Goal: Check status: Check status

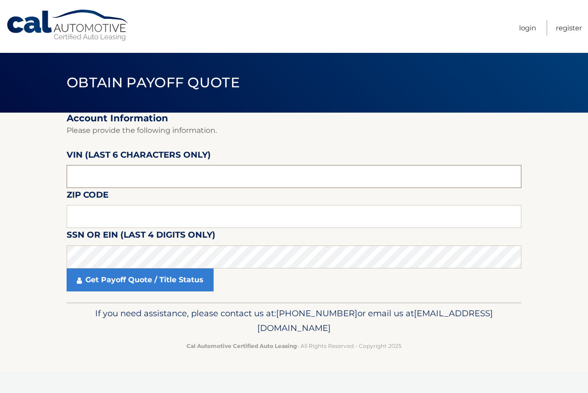
click at [103, 172] on input "text" at bounding box center [294, 176] width 455 height 23
type input "216488"
type input "19056"
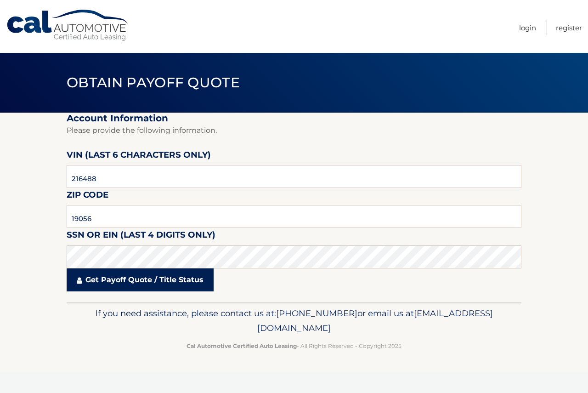
click at [115, 283] on link "Get Payoff Quote / Title Status" at bounding box center [140, 279] width 147 height 23
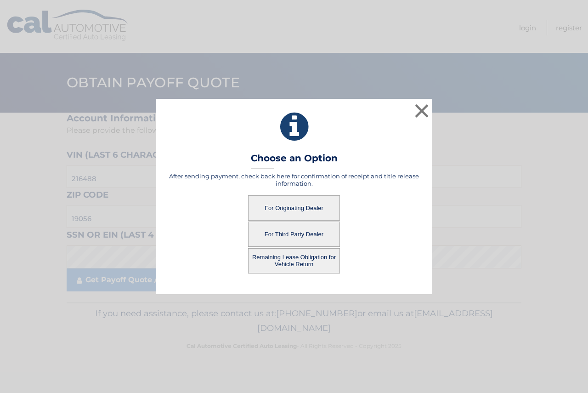
click at [285, 204] on button "For Originating Dealer" at bounding box center [294, 207] width 92 height 25
click at [293, 199] on button "For Originating Dealer" at bounding box center [294, 207] width 92 height 25
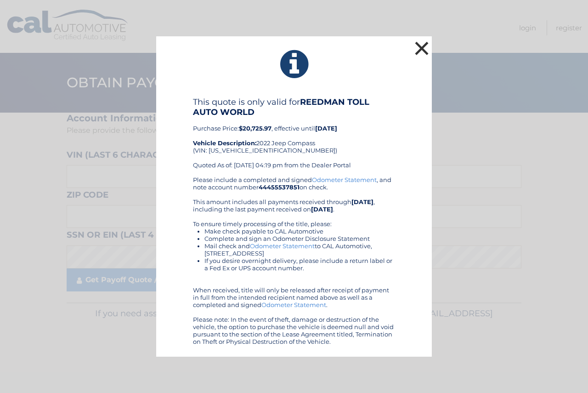
click at [419, 48] on button "×" at bounding box center [422, 48] width 18 height 18
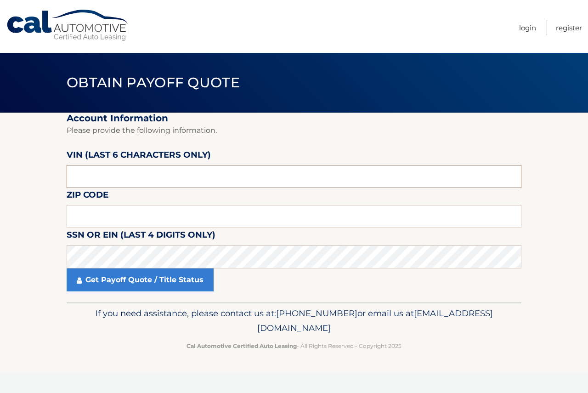
click at [92, 176] on input "text" at bounding box center [294, 176] width 455 height 23
type input "216488"
type input "19056"
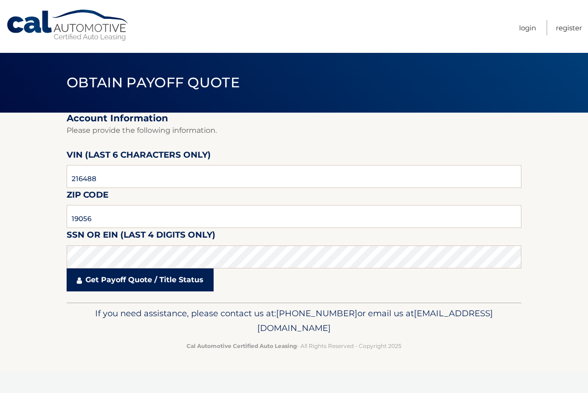
click at [150, 282] on link "Get Payoff Quote / Title Status" at bounding box center [140, 279] width 147 height 23
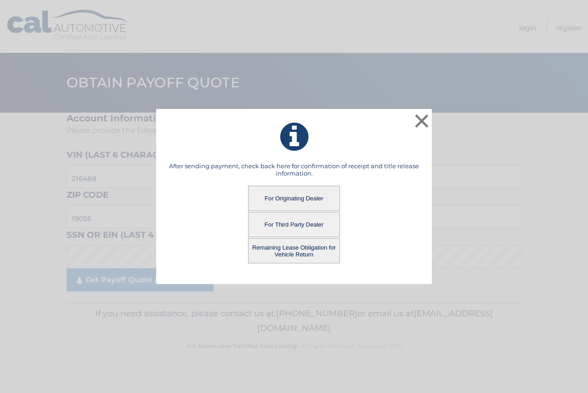
click at [289, 250] on button "Remaining Lease Obligation for Vehicle Return" at bounding box center [294, 250] width 92 height 25
click at [302, 248] on button "Remaining Lease Obligation for Vehicle Return" at bounding box center [294, 250] width 92 height 25
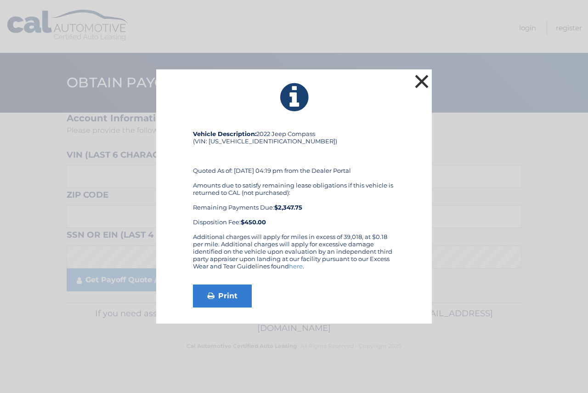
drag, startPoint x: 417, startPoint y: 74, endPoint x: 389, endPoint y: 94, distance: 33.9
click at [417, 75] on button "×" at bounding box center [422, 81] width 18 height 18
